Goal: Task Accomplishment & Management: Use online tool/utility

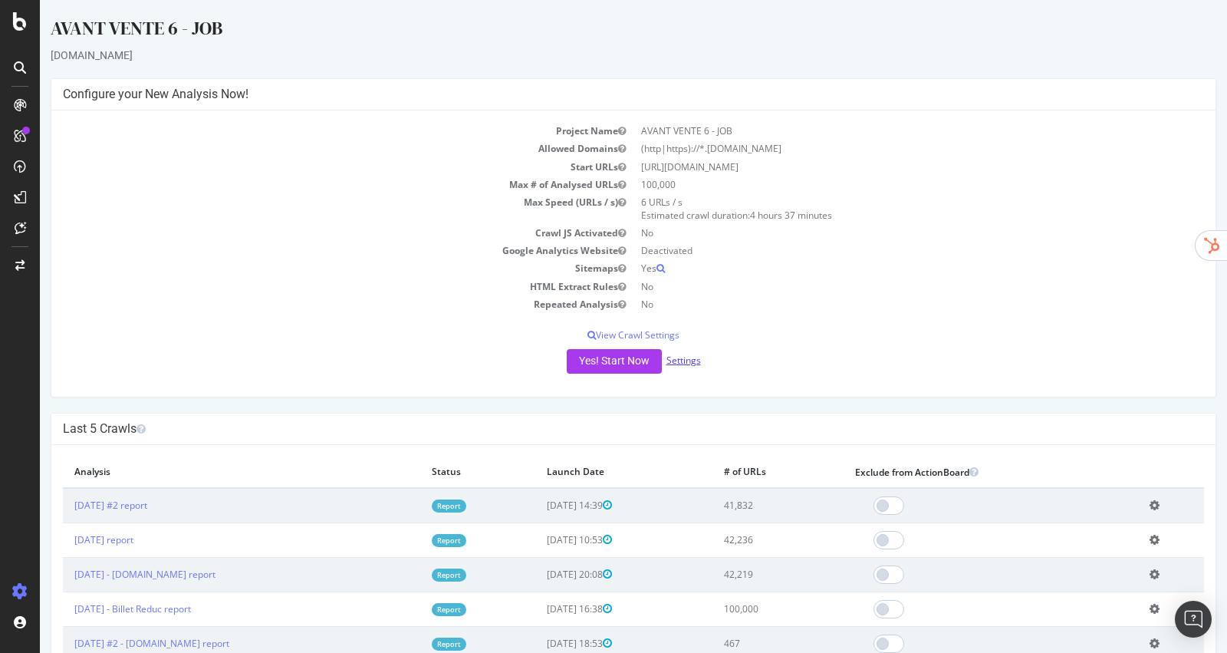
click at [682, 365] on link "Settings" at bounding box center [683, 360] width 35 height 13
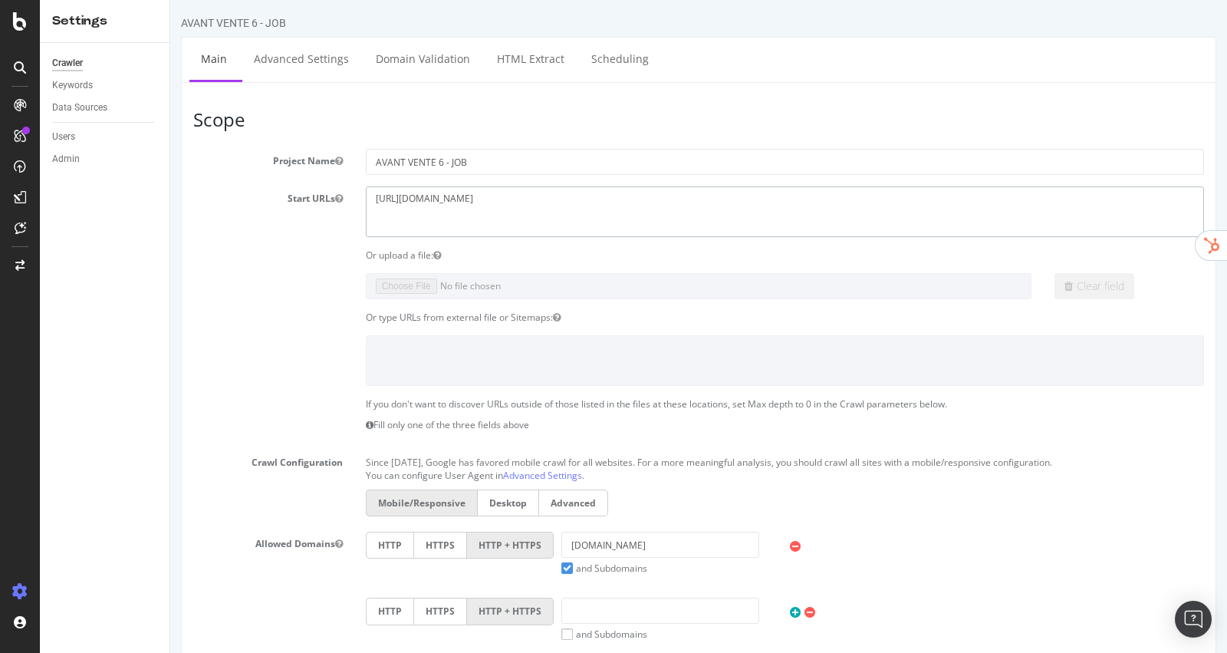
drag, startPoint x: 536, startPoint y: 193, endPoint x: 139, endPoint y: 156, distance: 399.0
click at [170, 156] on html "AVANT VENTE 6 - JOB × × Main Advanced Settings Domain Validation HTML Extract S…" at bounding box center [698, 612] width 1057 height 1225
paste textarea "vanessabruno"
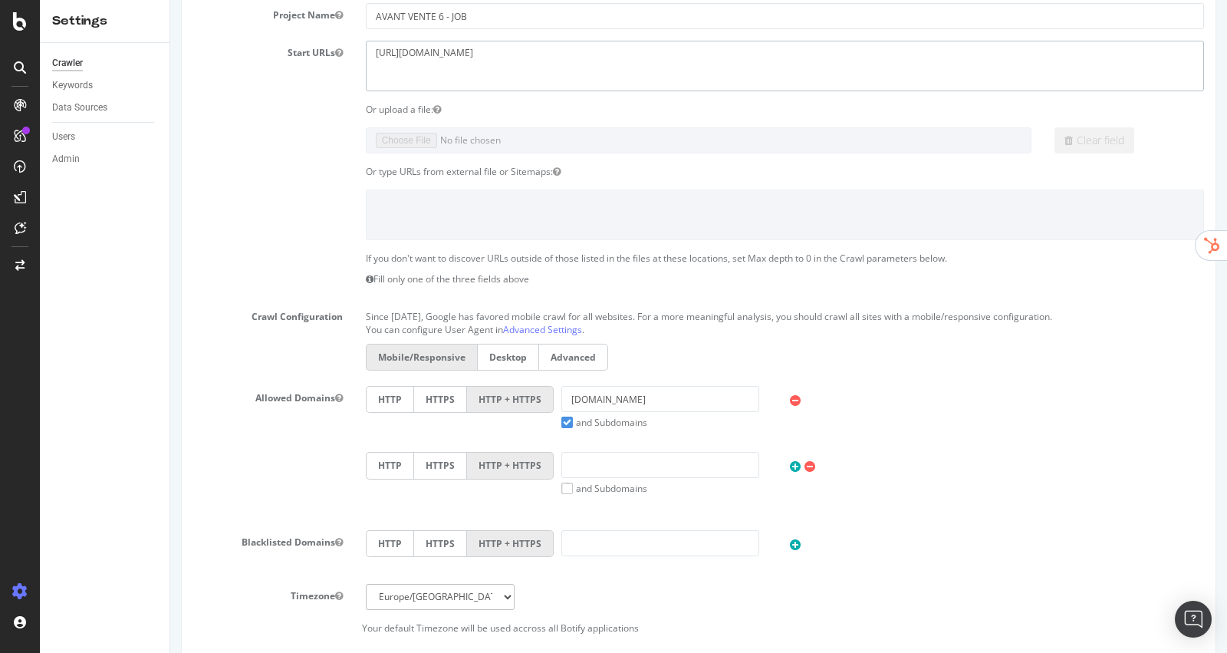
scroll to position [146, 0]
type textarea "[URL][DOMAIN_NAME]"
drag, startPoint x: 640, startPoint y: 392, endPoint x: 480, endPoint y: 391, distance: 159.5
click at [481, 391] on div "HTTP HTTPS HTTP + HTTPS [DOMAIN_NAME] and Subdomains User Agent: Mobile Desktop…" at bounding box center [784, 406] width 853 height 43
paste input "[URL][DOMAIN_NAME]"
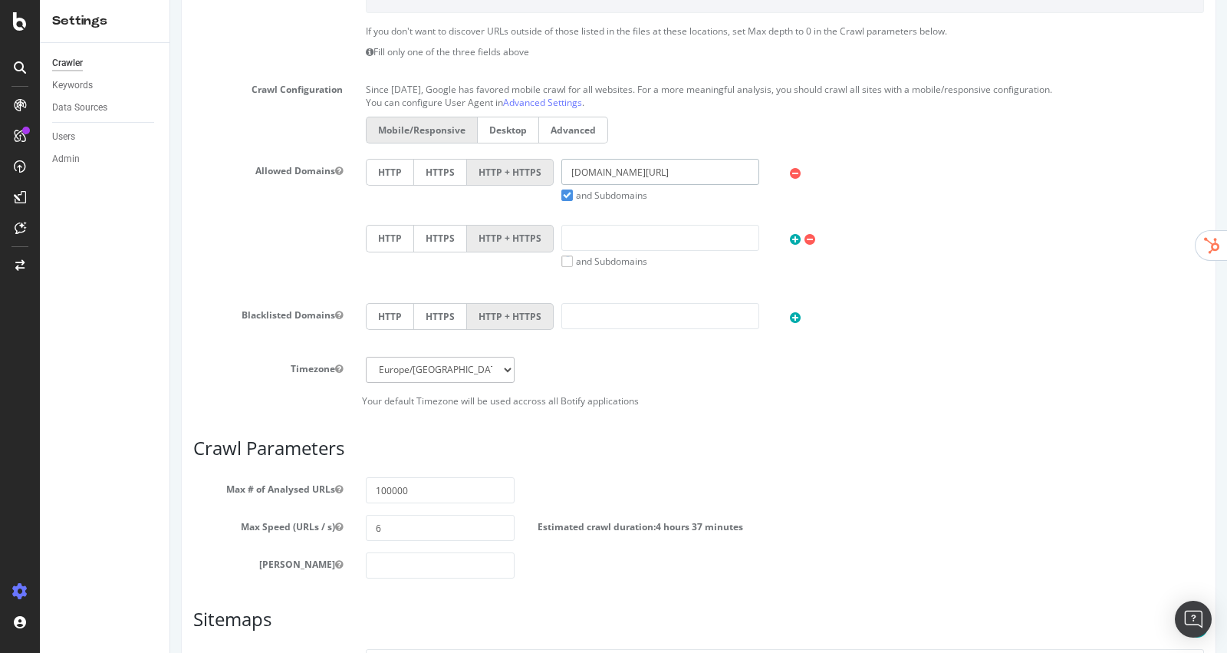
scroll to position [373, 0]
click at [666, 167] on input "[DOMAIN_NAME][URL]" at bounding box center [660, 171] width 198 height 26
type input "[DOMAIN_NAME]"
click at [431, 486] on input "100000" at bounding box center [441, 489] width 150 height 26
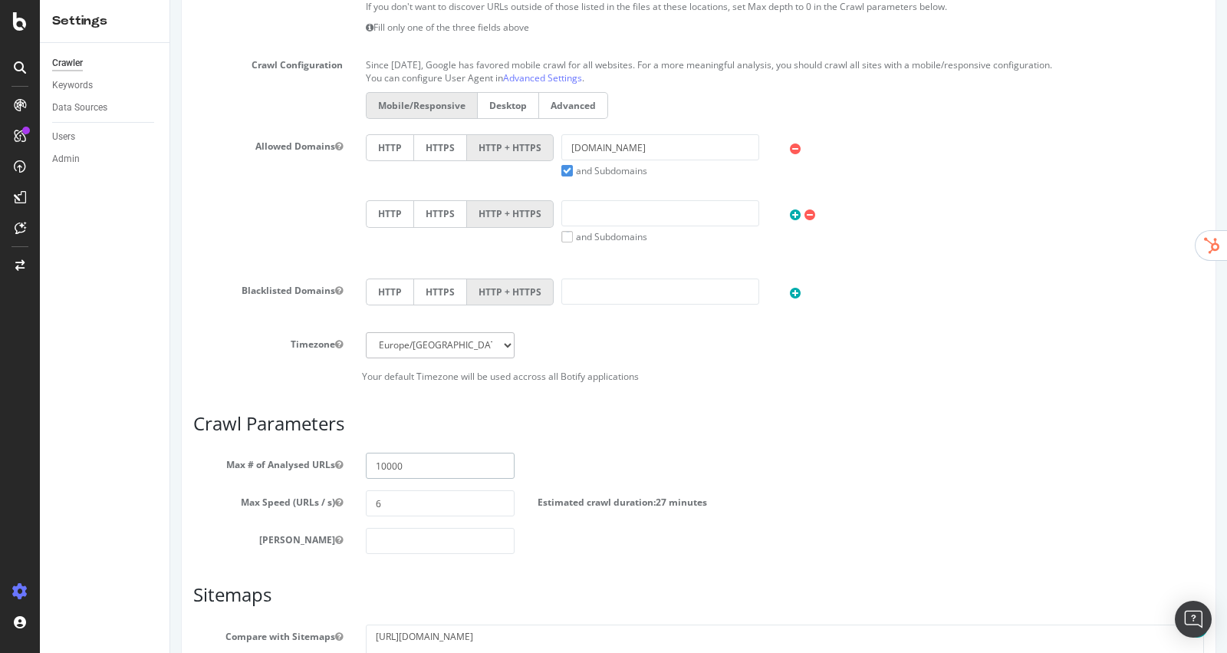
type input "10000"
drag, startPoint x: 431, startPoint y: 500, endPoint x: 307, endPoint y: 497, distance: 123.5
click at [307, 498] on div "Max Speed (URLs / s) 6 Estimated crawl duration: 27 minutes" at bounding box center [699, 503] width 1034 height 26
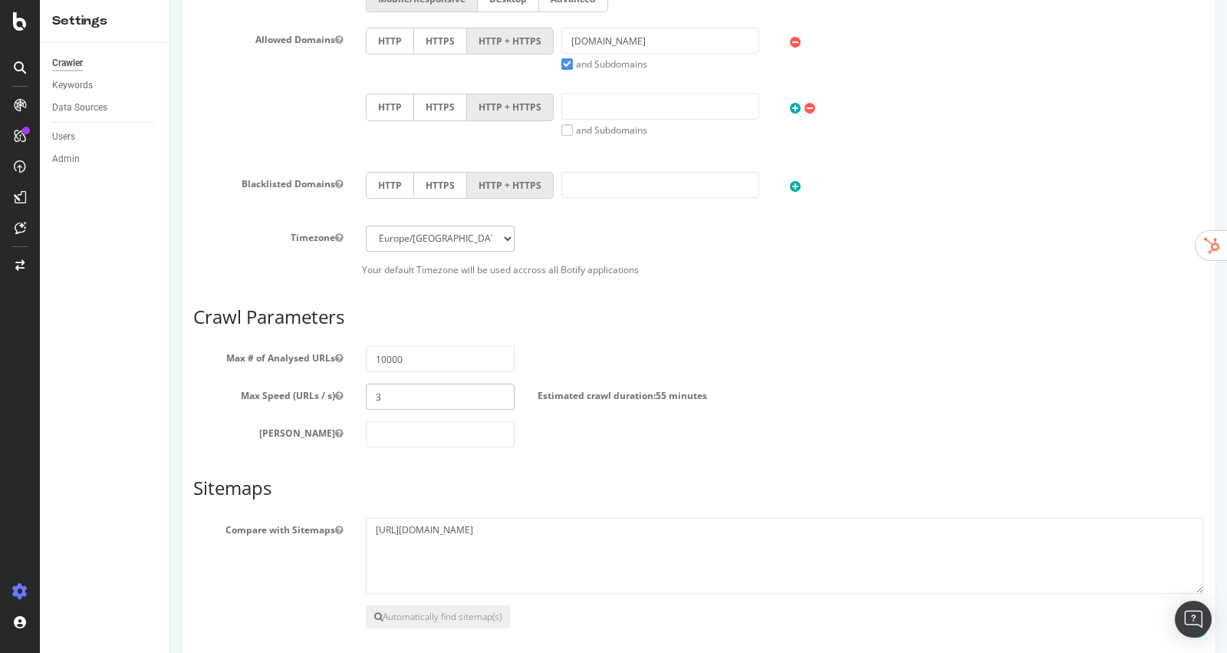
scroll to position [566, 0]
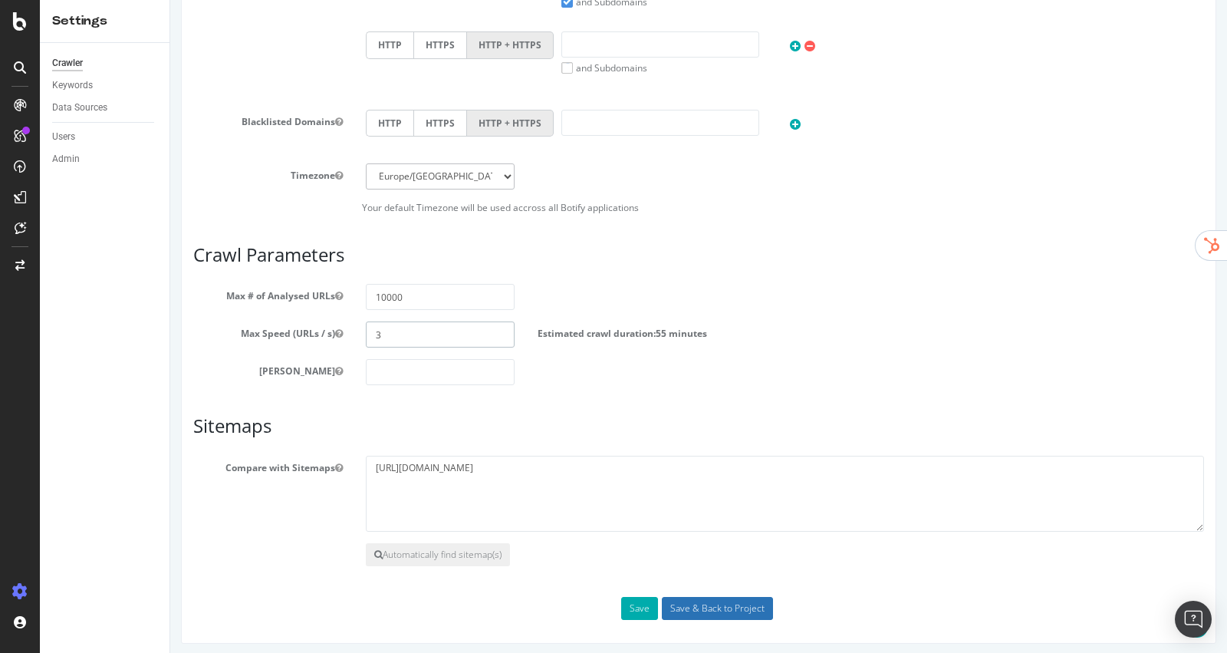
type input "3"
click at [723, 603] on input "Save & Back to Project" at bounding box center [717, 608] width 111 height 23
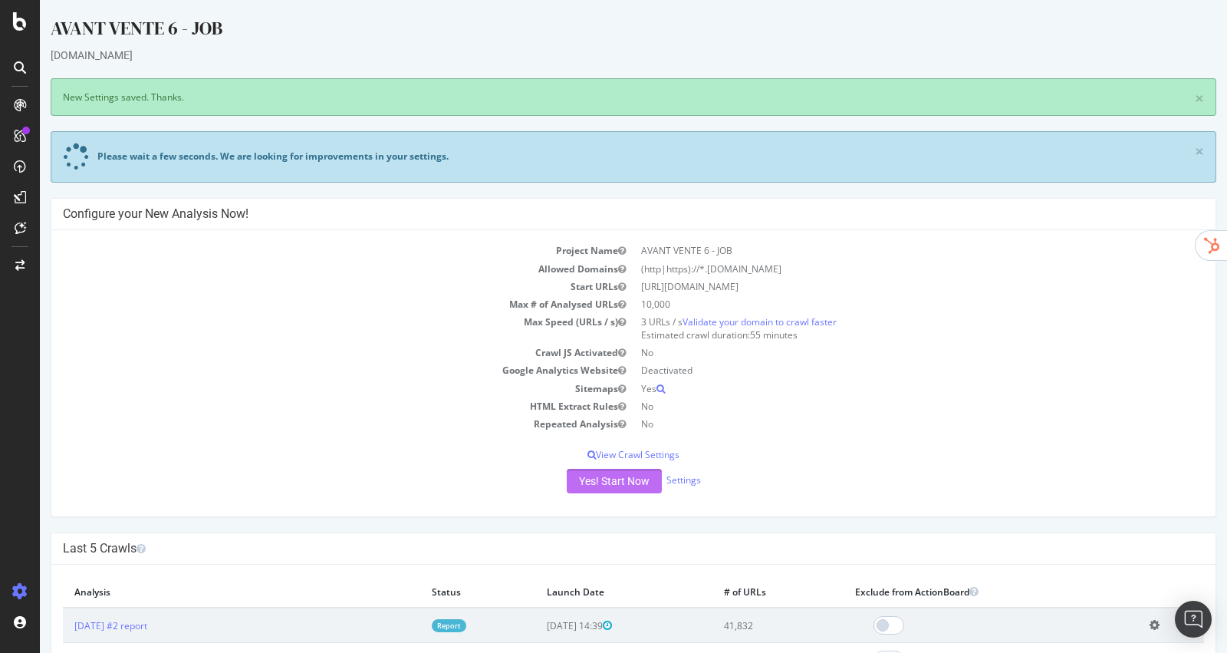
click at [606, 479] on button "Yes! Start Now" at bounding box center [614, 481] width 95 height 25
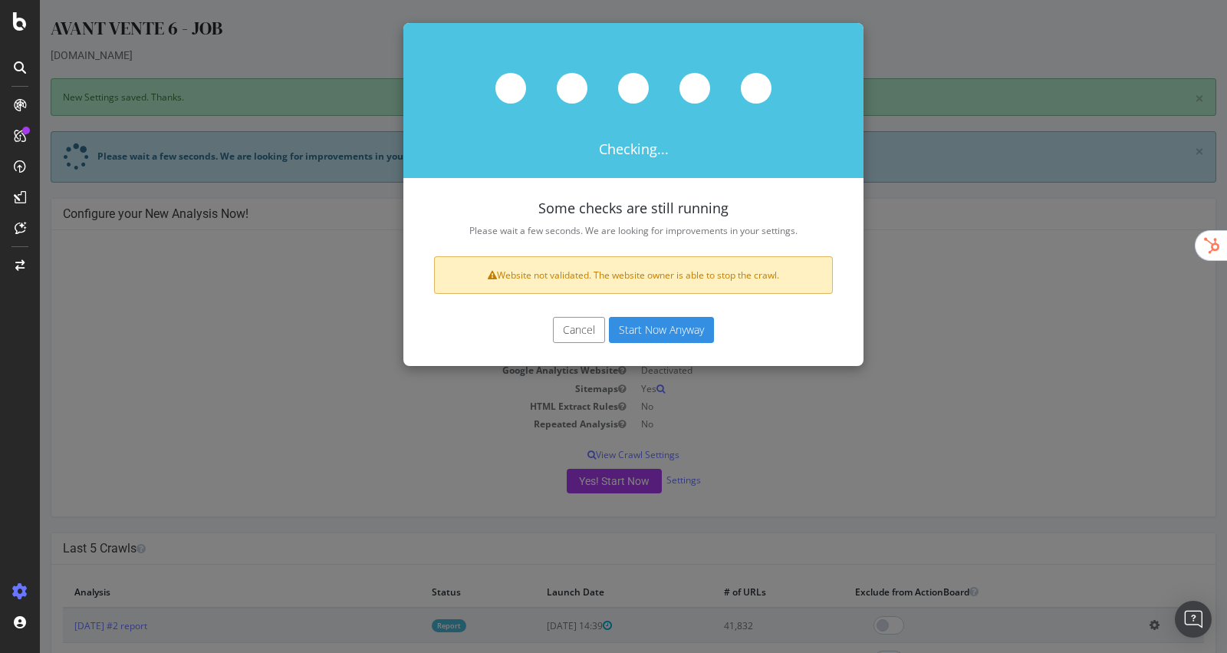
click at [666, 335] on button "Start Now Anyway" at bounding box center [661, 330] width 105 height 26
